Goal: Entertainment & Leisure: Consume media (video, audio)

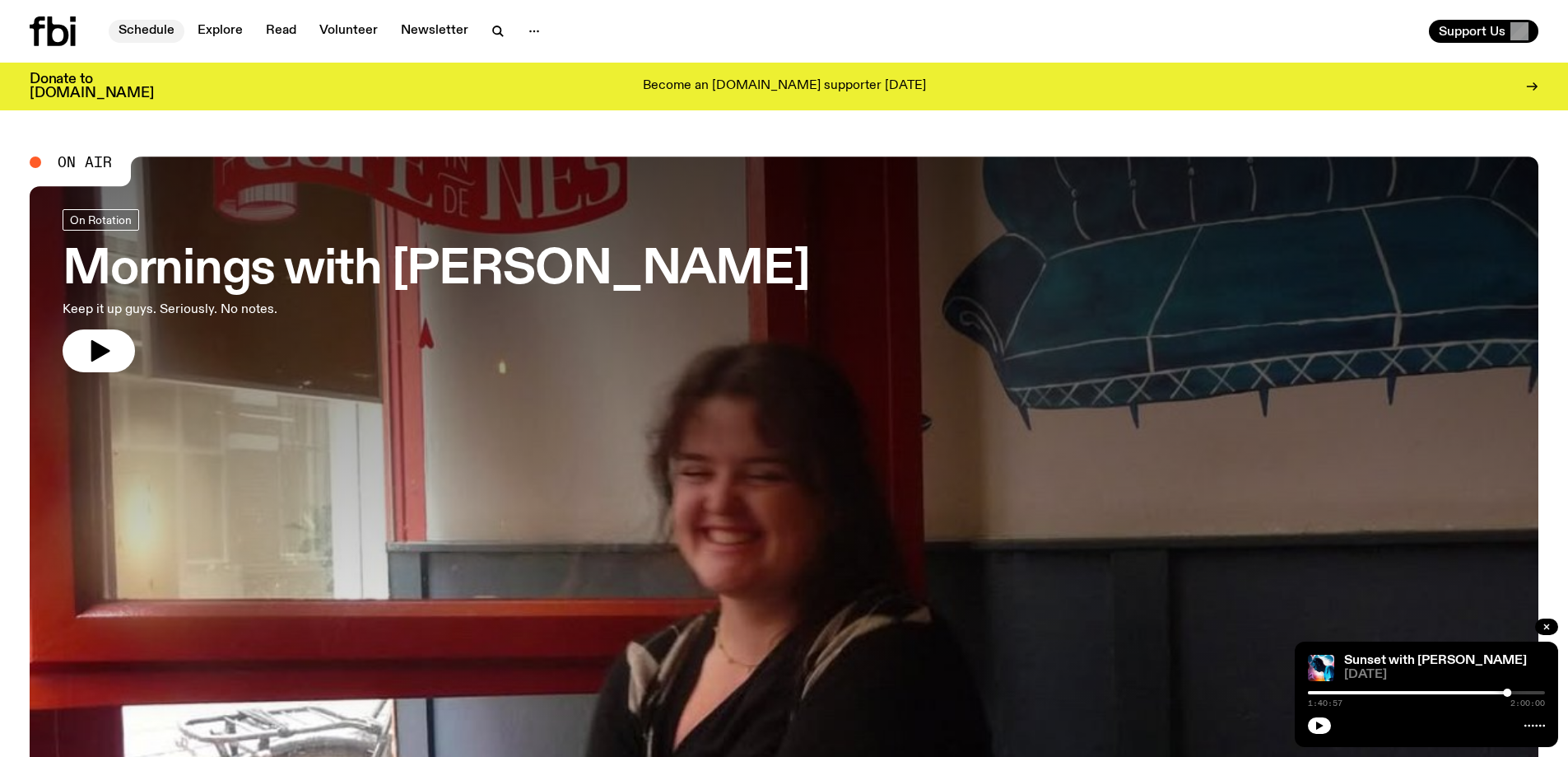
click at [171, 31] on link "Schedule" at bounding box center [146, 31] width 76 height 24
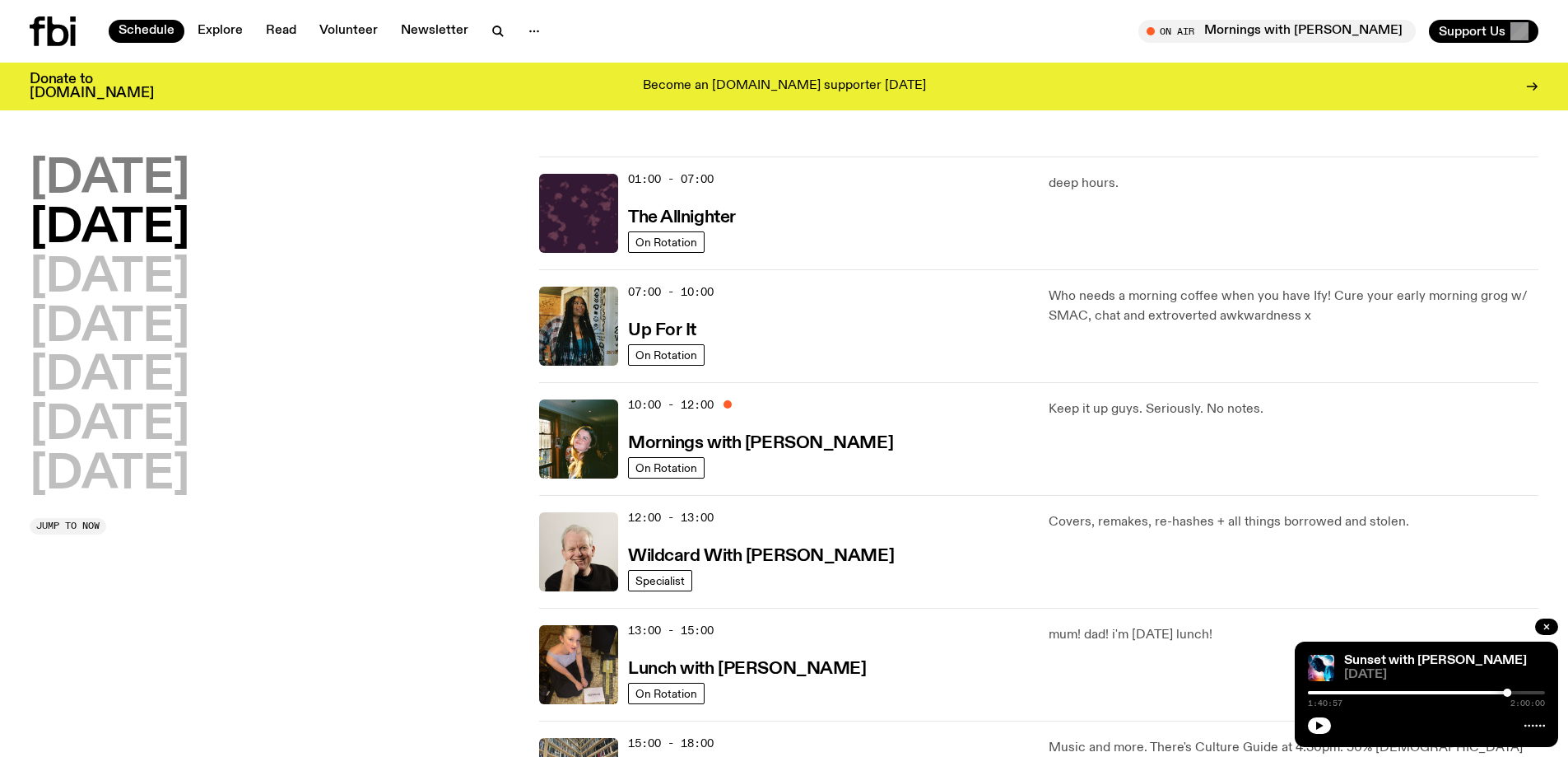
click at [157, 174] on h2 "[DATE]" at bounding box center [109, 179] width 160 height 46
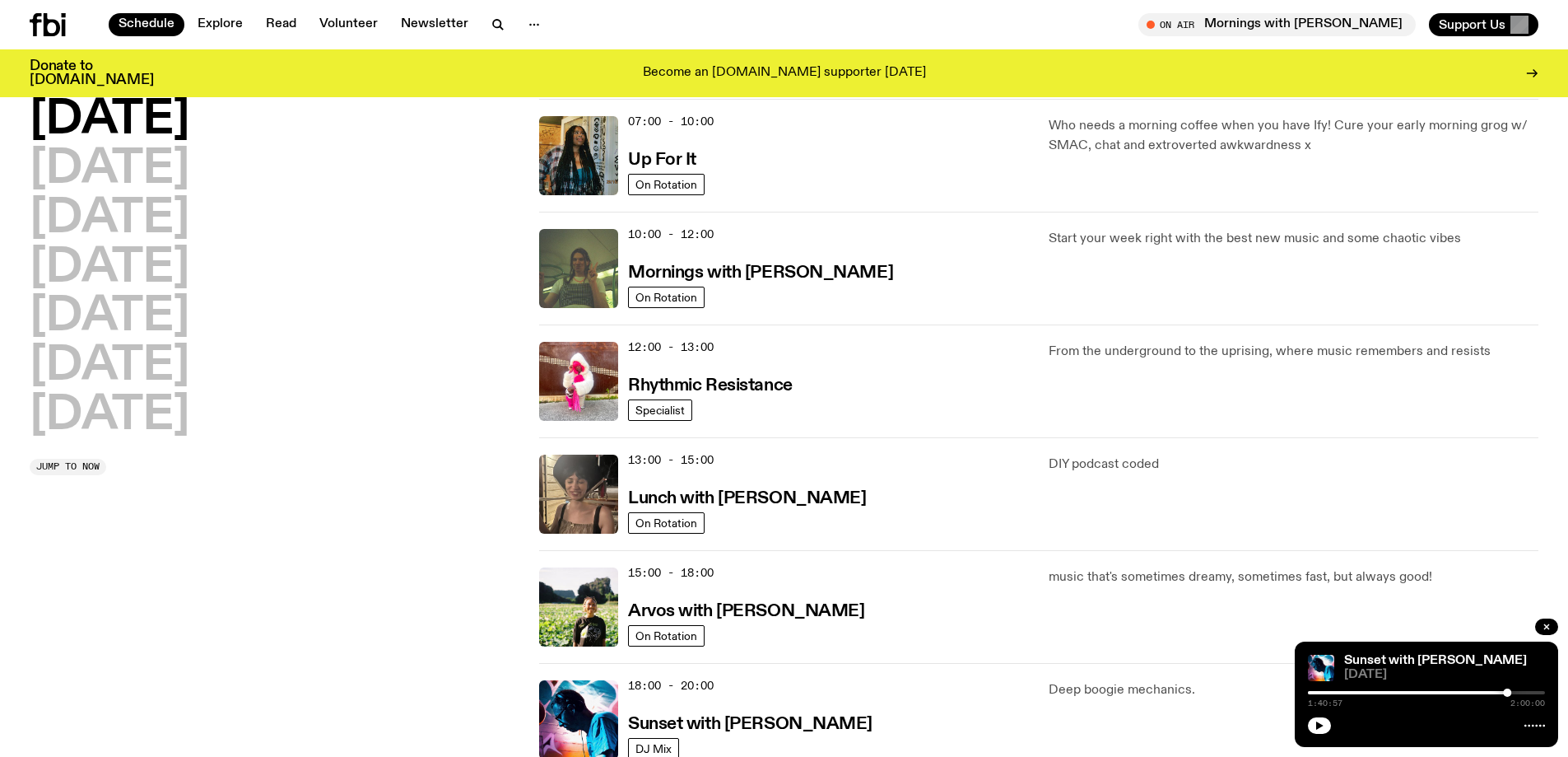
scroll to position [293, 0]
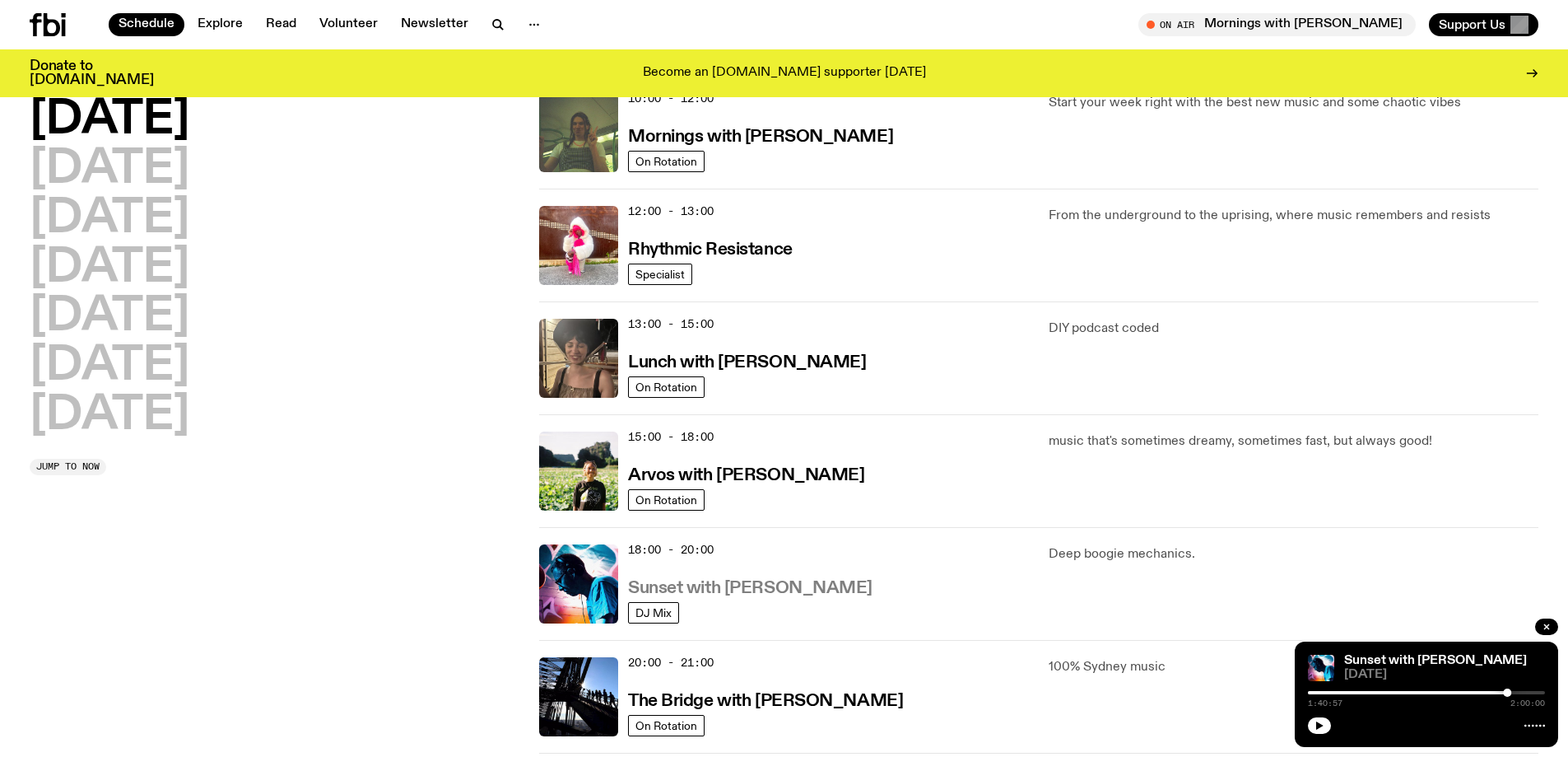
click at [694, 587] on h3 "Sunset with [PERSON_NAME]" at bounding box center [750, 588] width 244 height 18
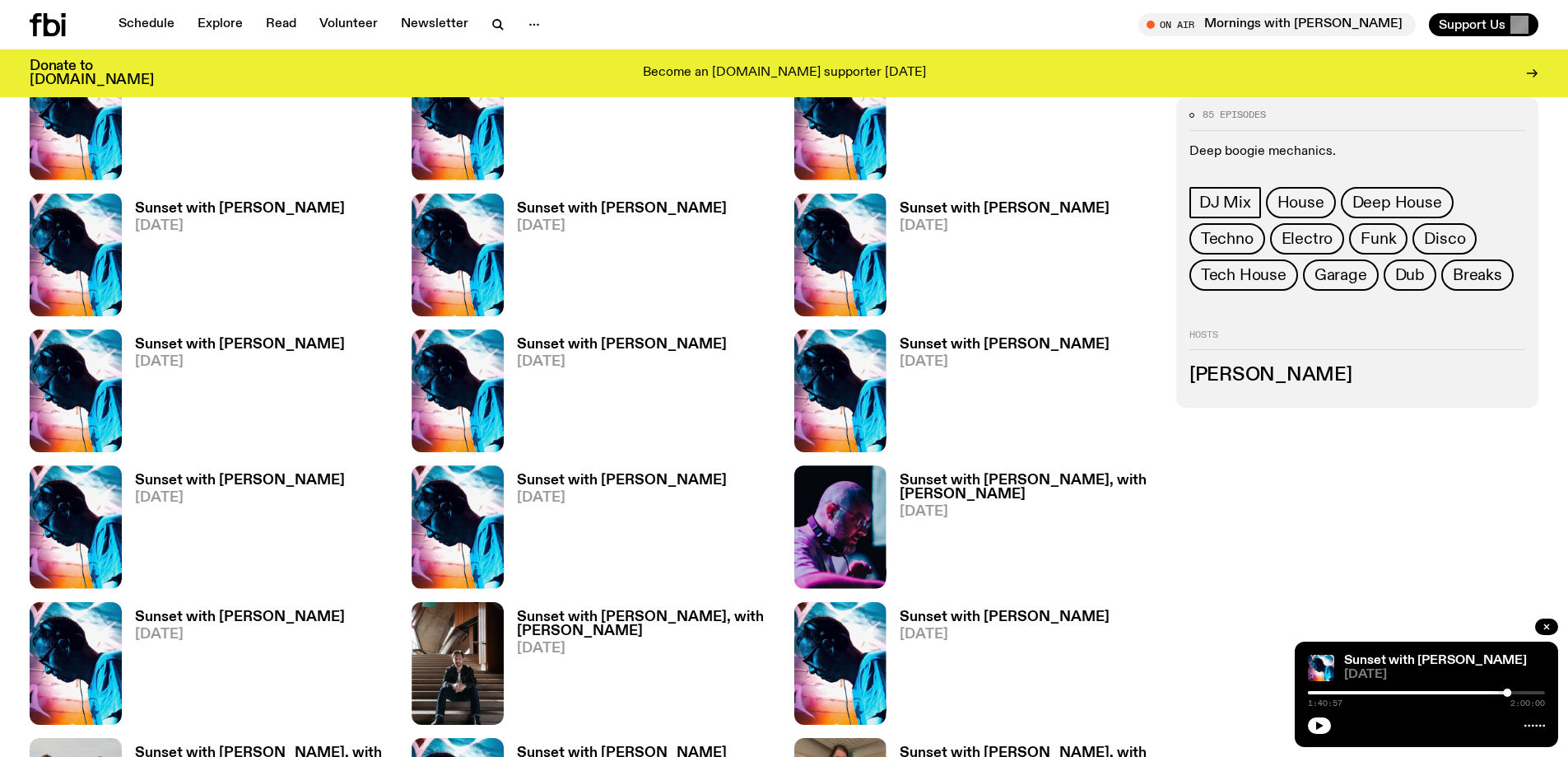
scroll to position [1475, 0]
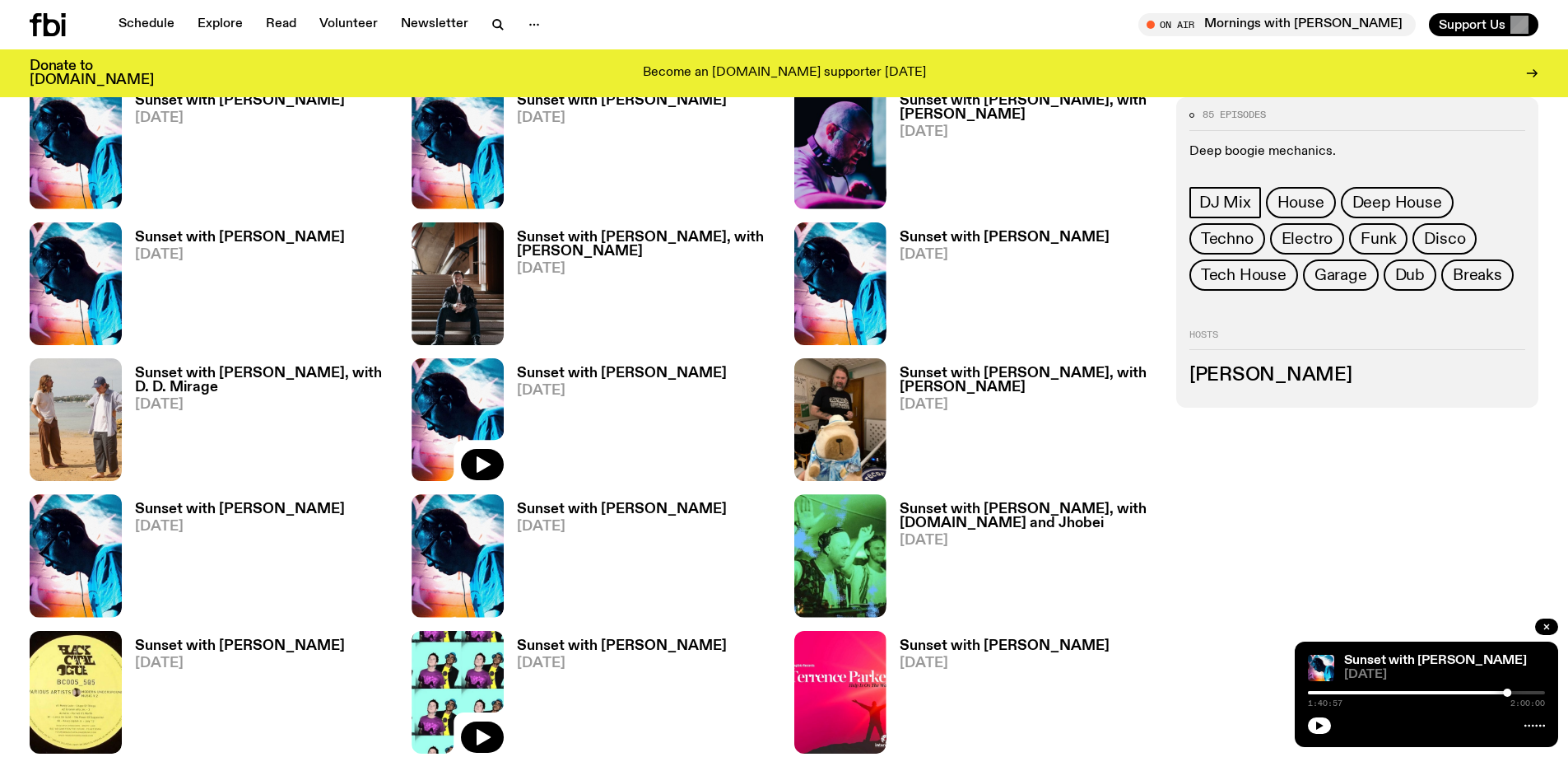
click at [469, 665] on img at bounding box center [458, 691] width 92 height 123
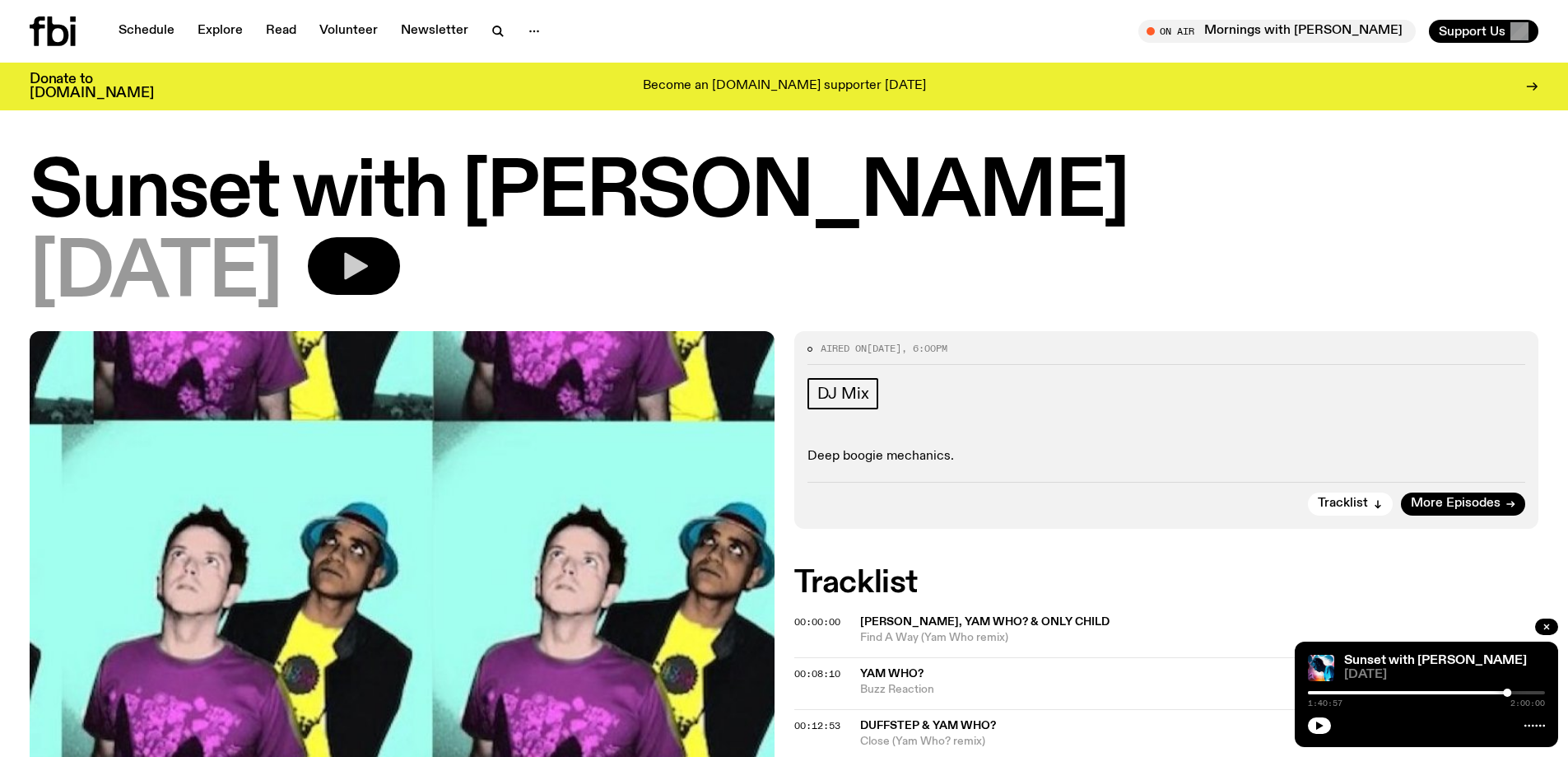
click at [371, 270] on icon "button" at bounding box center [354, 266] width 33 height 33
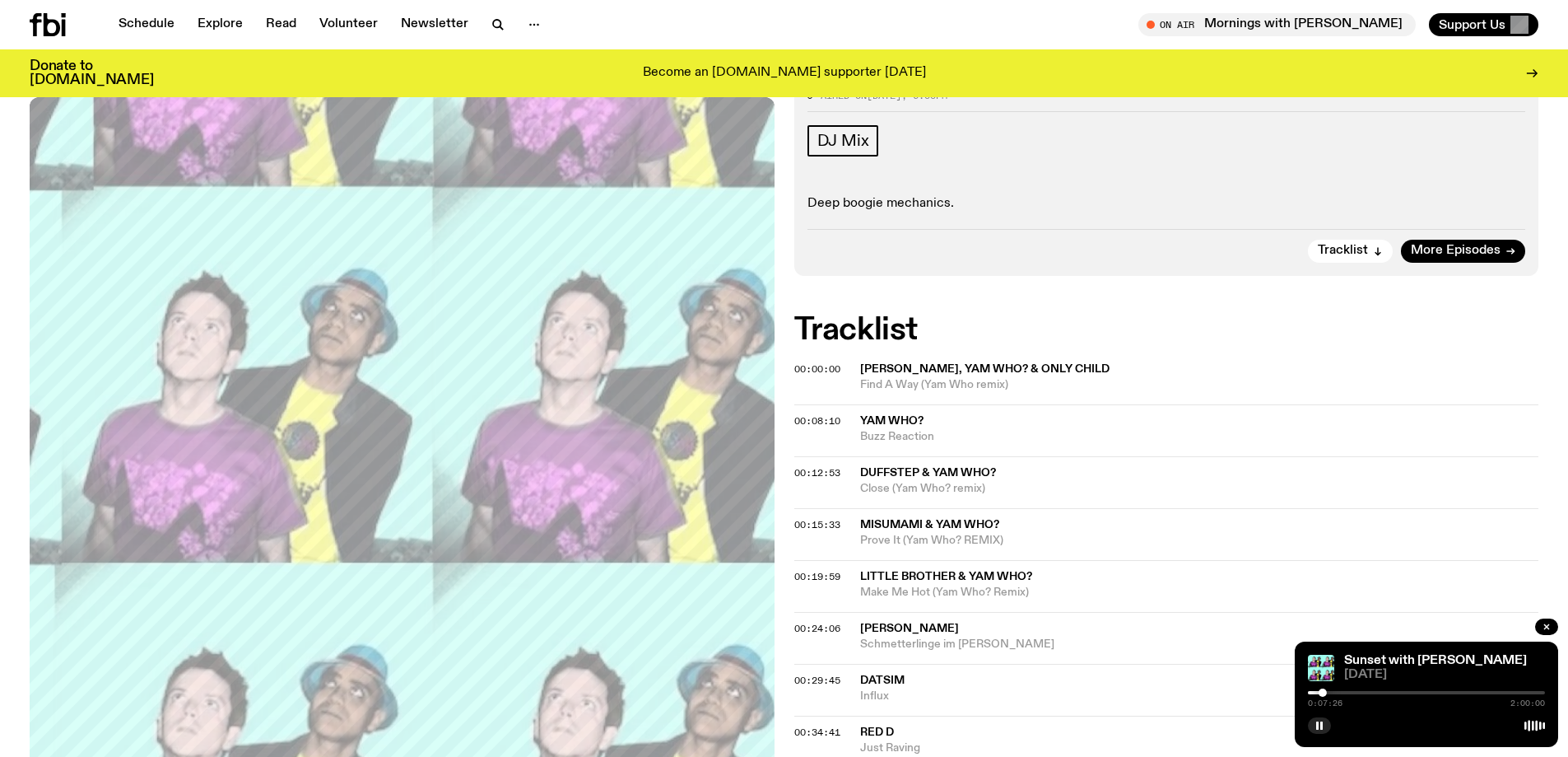
scroll to position [157, 0]
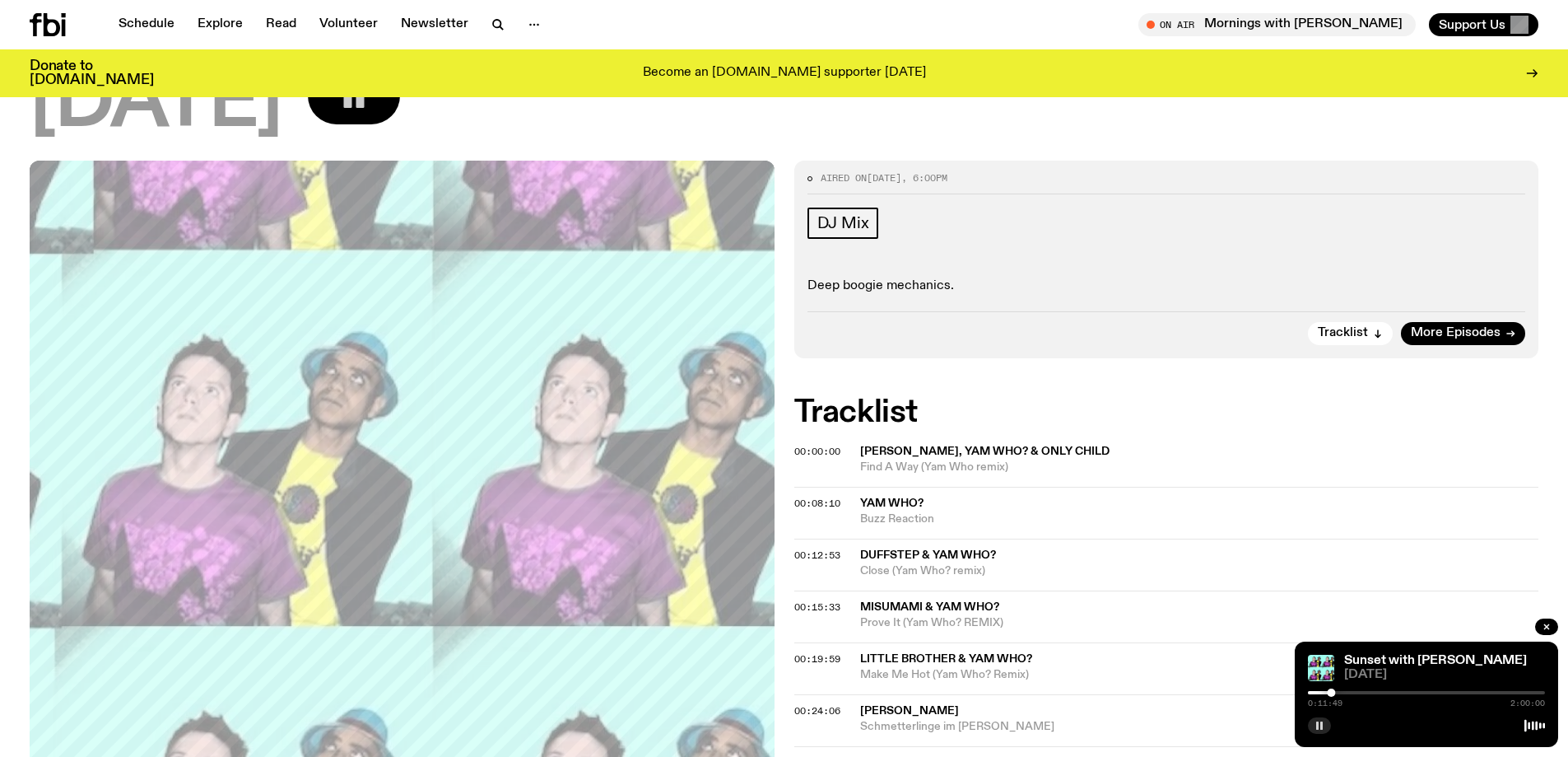
click at [1322, 727] on rect "button" at bounding box center [1322, 725] width 3 height 8
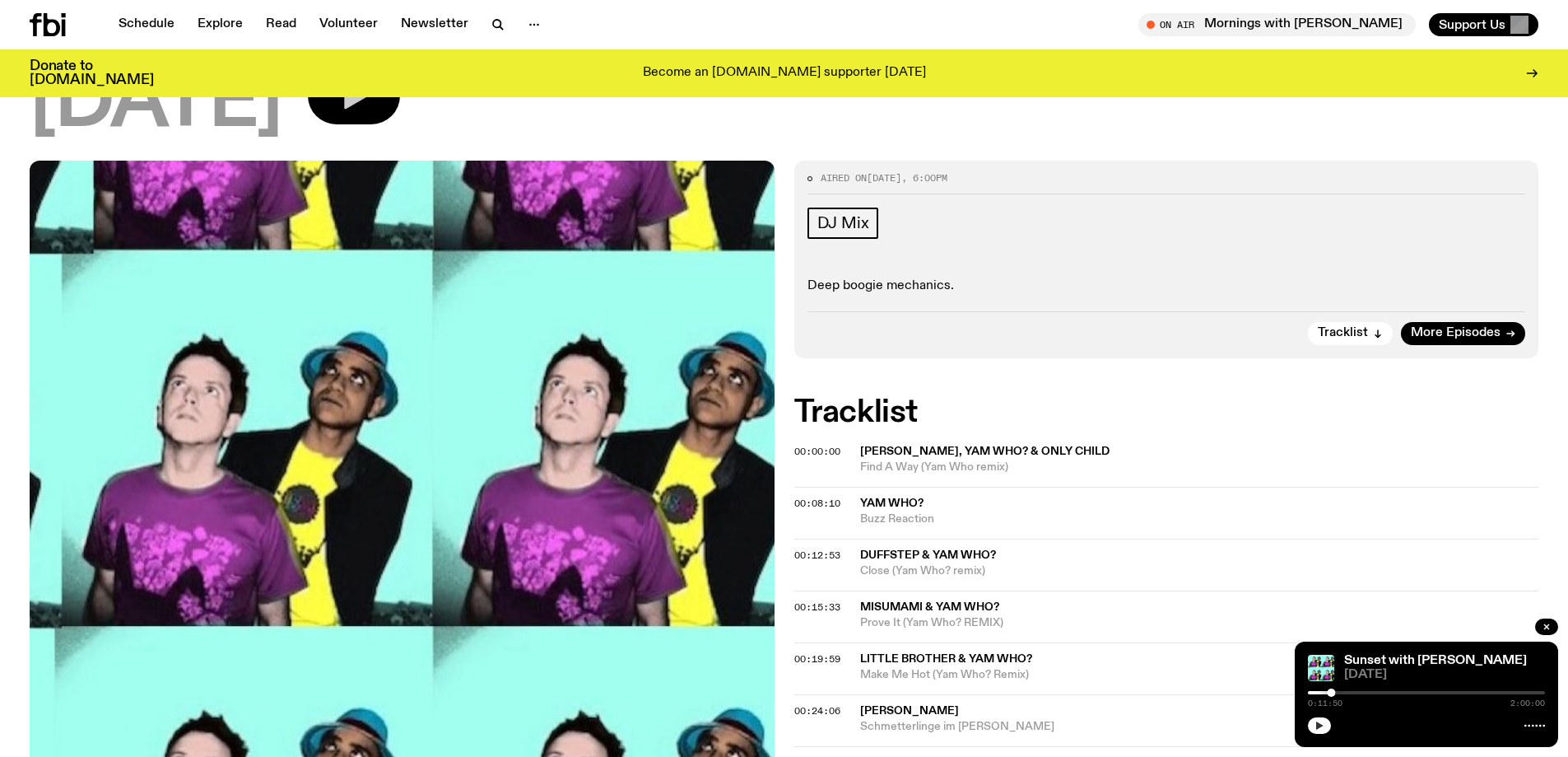
click at [1322, 725] on icon "button" at bounding box center [1320, 725] width 8 height 8
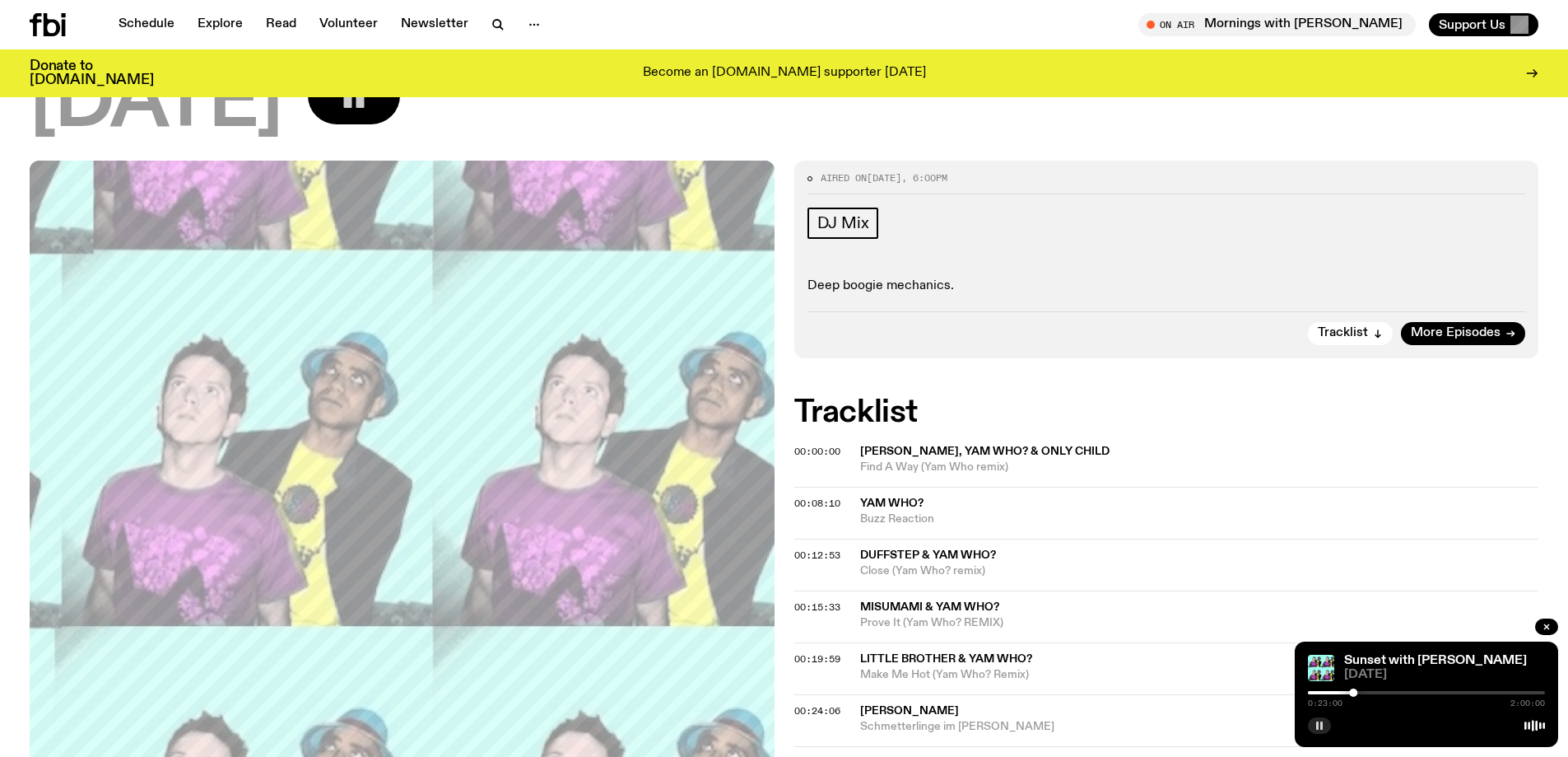
click at [1319, 723] on rect "button" at bounding box center [1317, 725] width 3 height 8
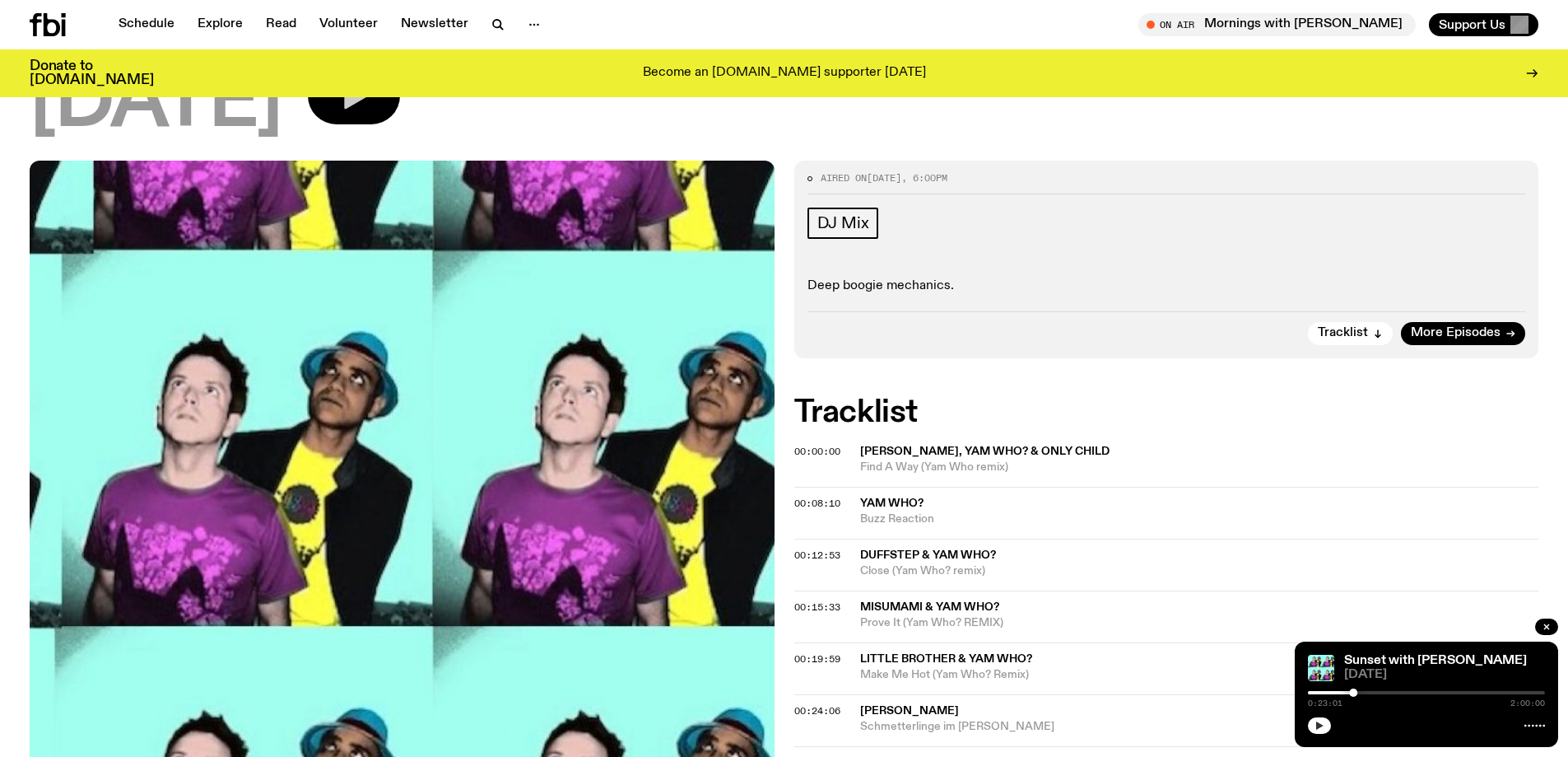
click at [1326, 728] on button "button" at bounding box center [1320, 725] width 24 height 17
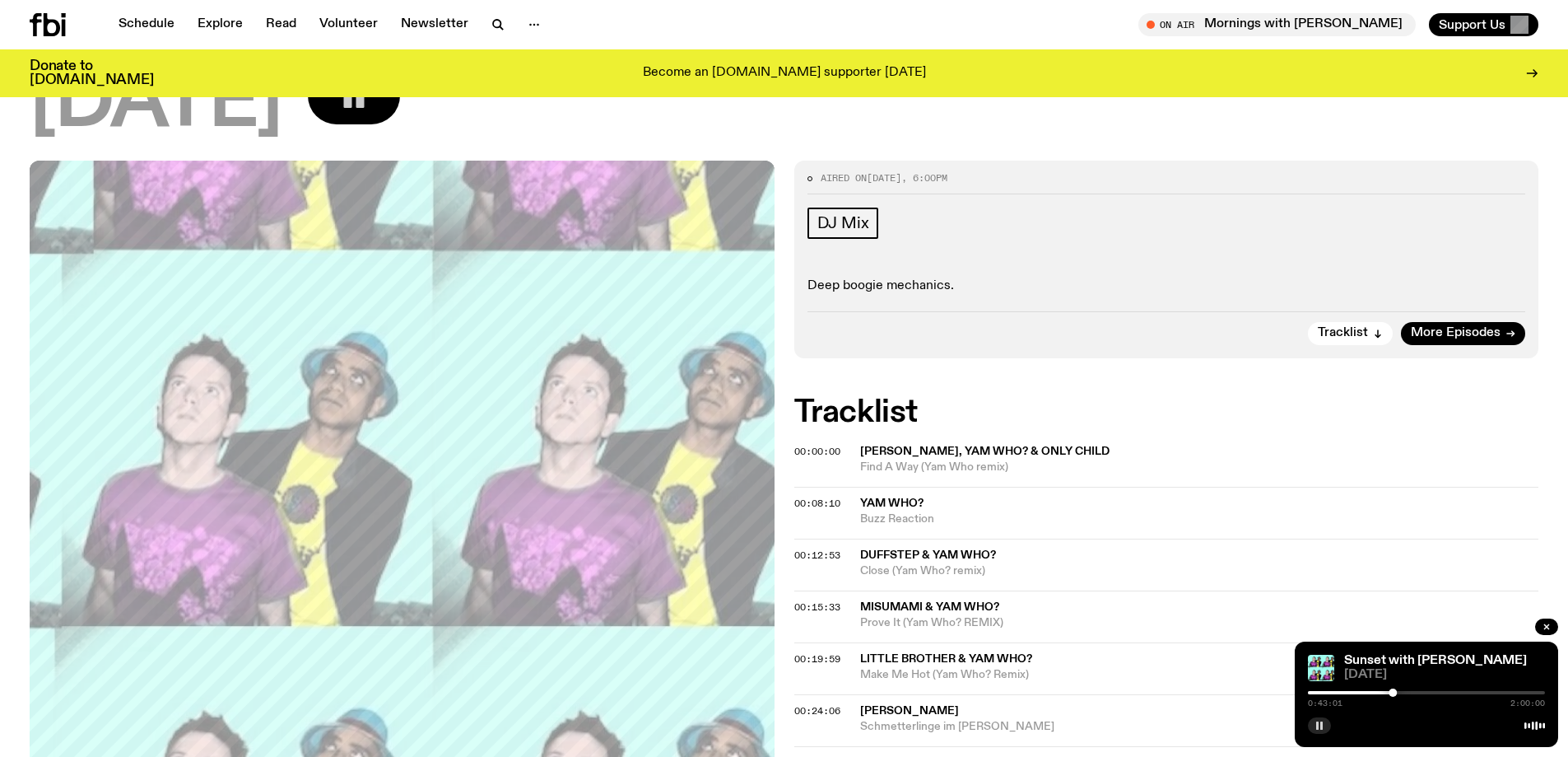
click at [1321, 730] on icon "button" at bounding box center [1320, 726] width 10 height 10
